Goal: Task Accomplishment & Management: Manage account settings

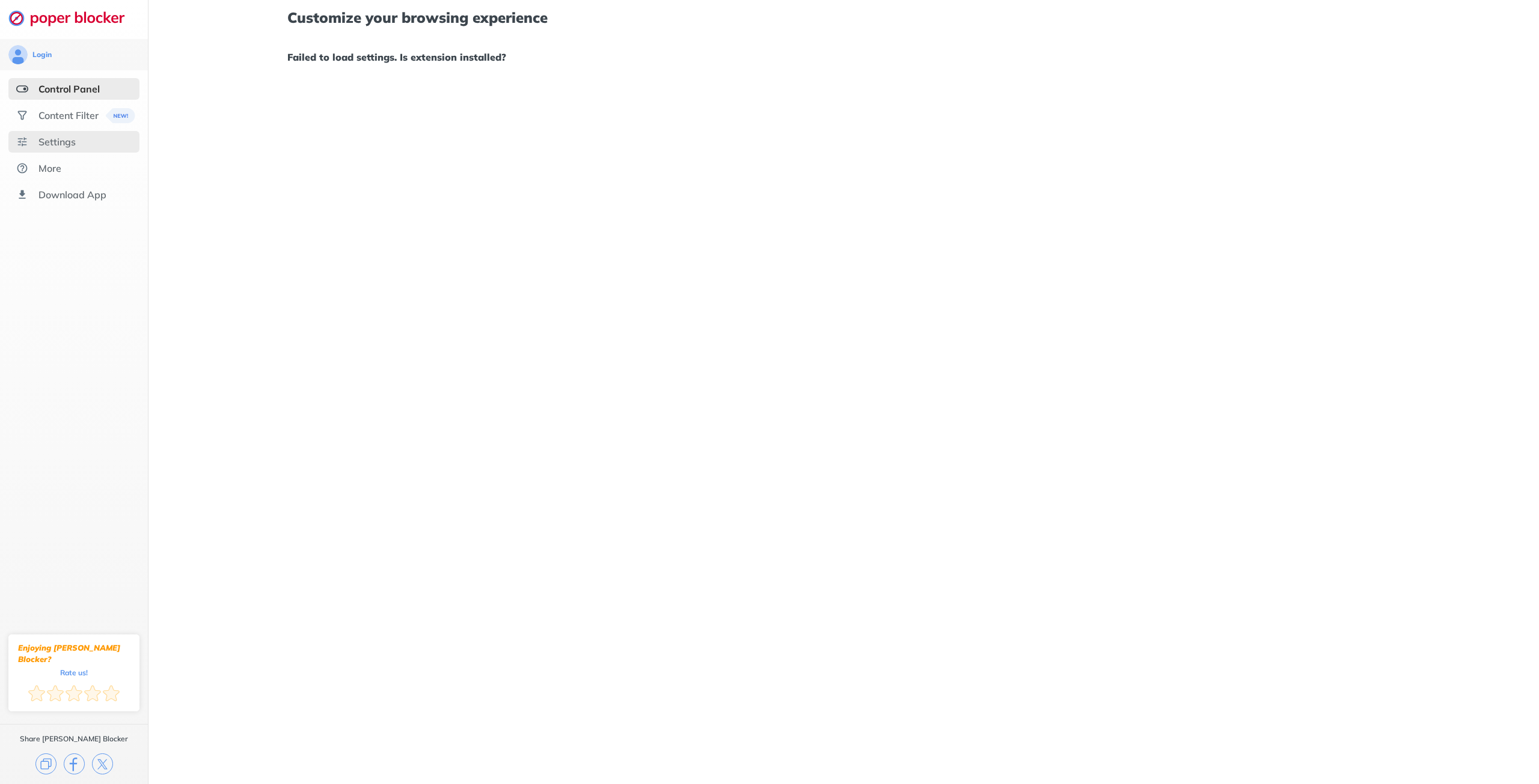
click at [70, 140] on div "Settings" at bounding box center [57, 142] width 37 height 12
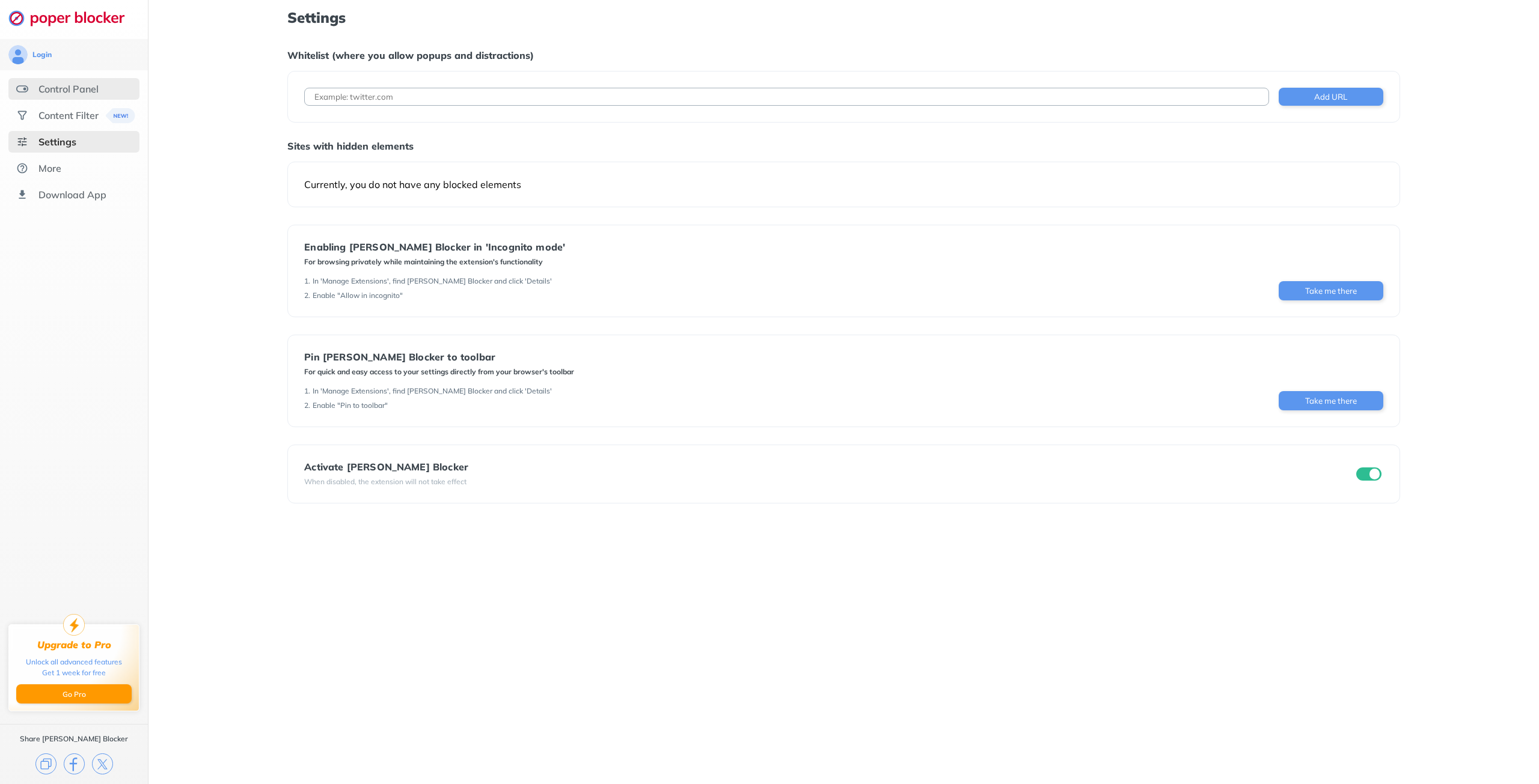
click at [84, 89] on div "Control Panel" at bounding box center [68, 89] width 60 height 12
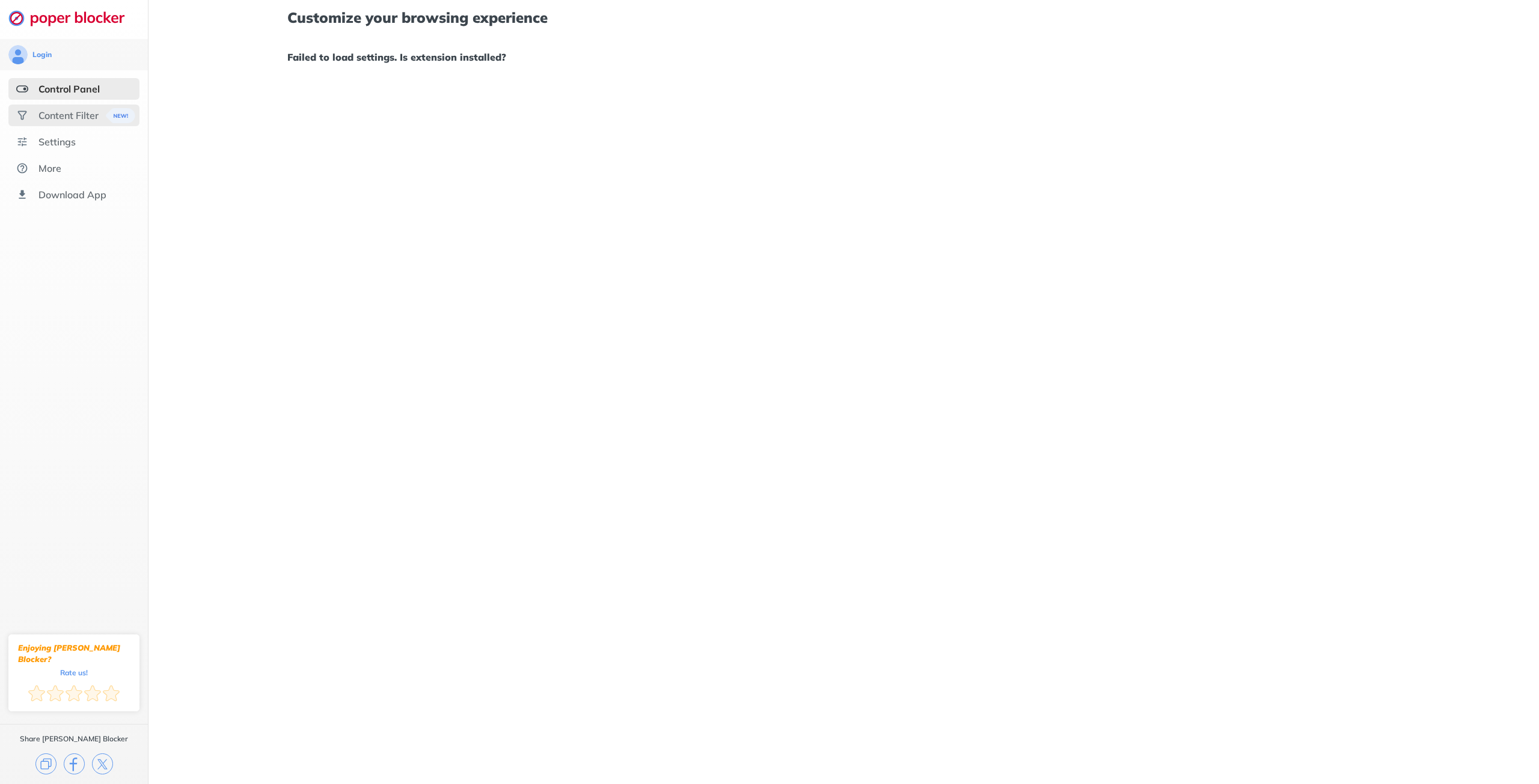
click at [84, 109] on div "Content Filter" at bounding box center [68, 115] width 60 height 12
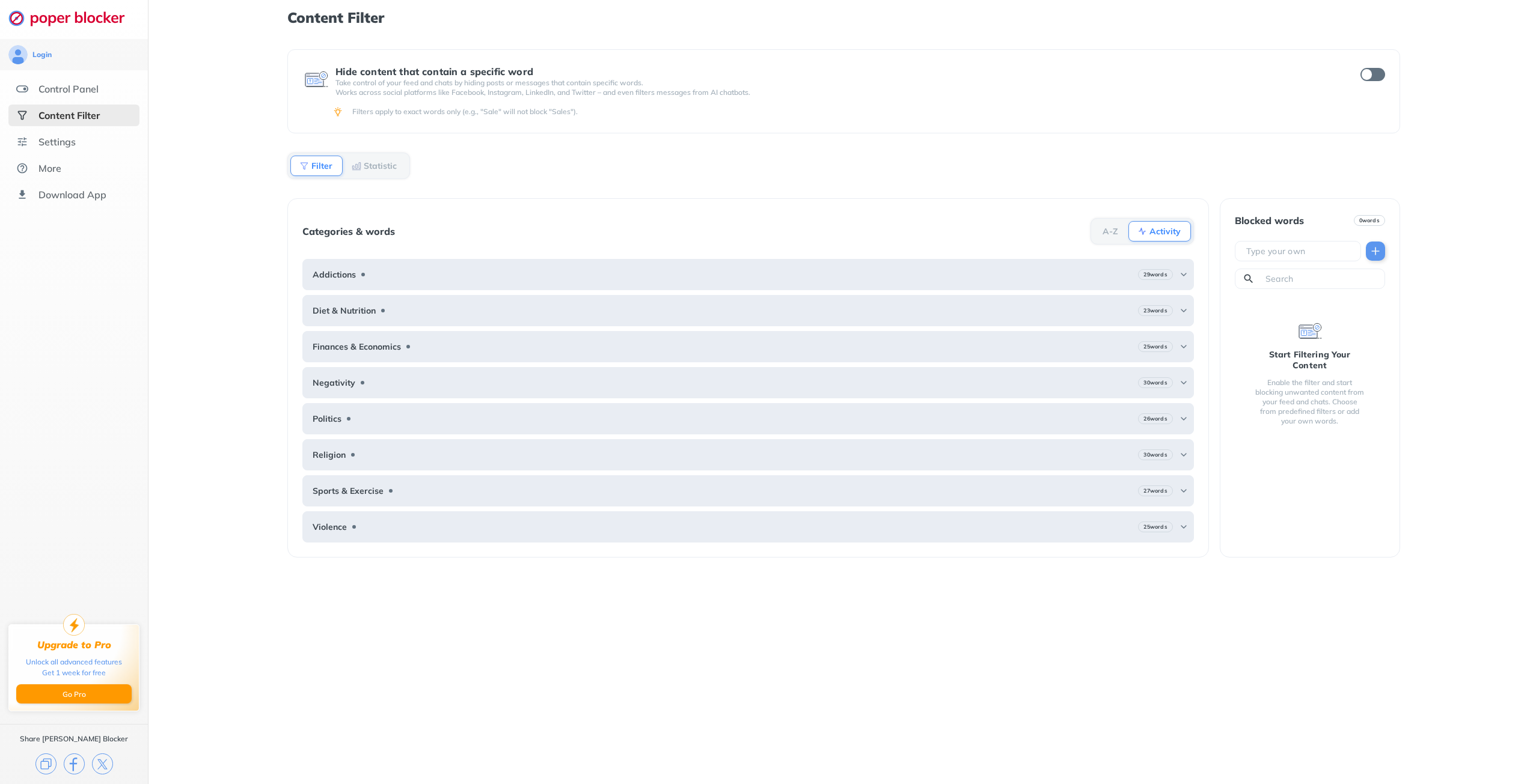
click at [311, 169] on div "Filter" at bounding box center [316, 166] width 52 height 21
click at [54, 145] on div "Settings" at bounding box center [57, 142] width 37 height 12
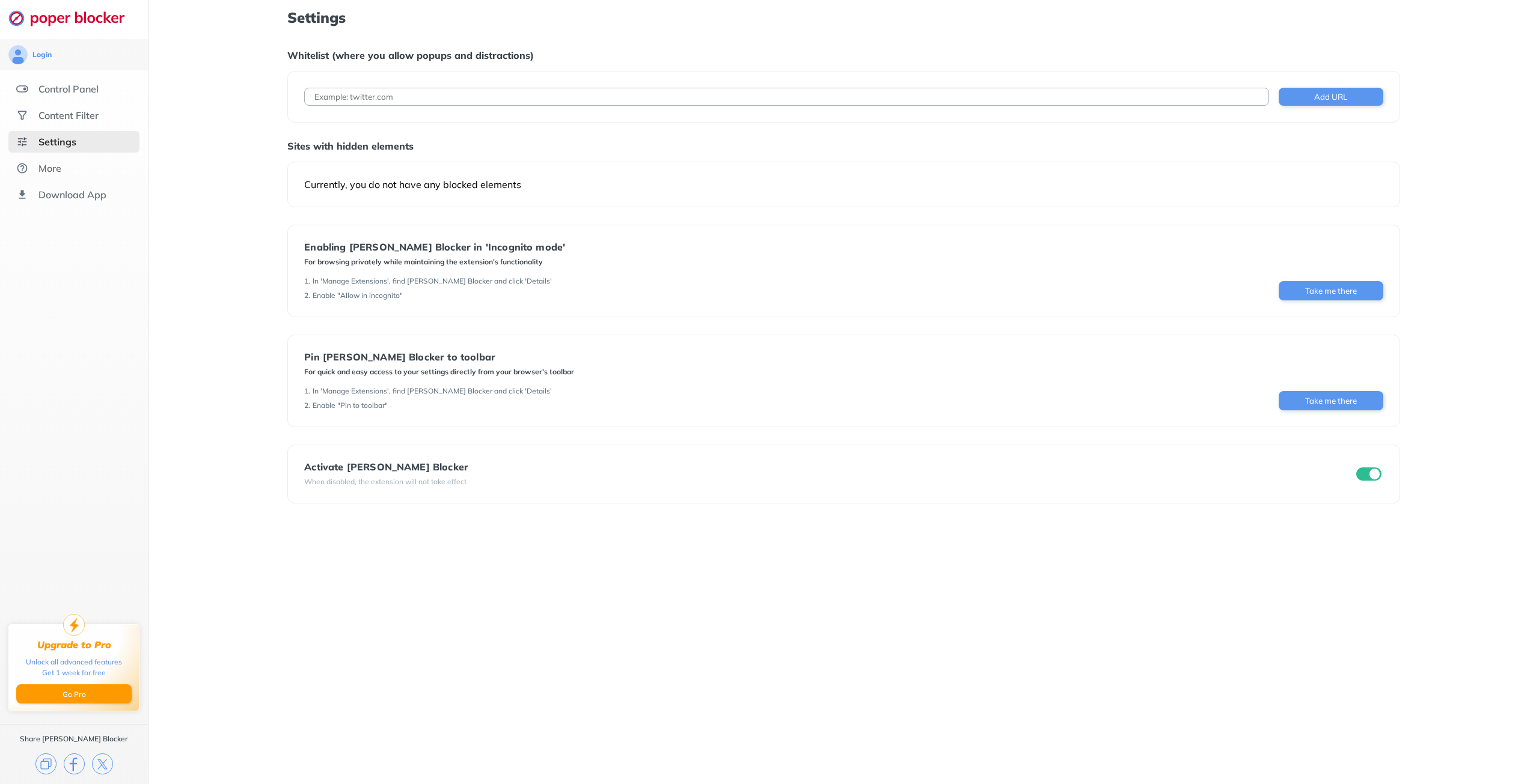
click at [403, 103] on input at bounding box center [786, 96] width 964 height 18
click at [409, 94] on input at bounding box center [786, 96] width 964 height 18
paste input "[URL][DOMAIN_NAME]"
type input "[URL][DOMAIN_NAME]"
click at [1332, 101] on button "Add URL" at bounding box center [1331, 96] width 105 height 18
